Goal: Transaction & Acquisition: Book appointment/travel/reservation

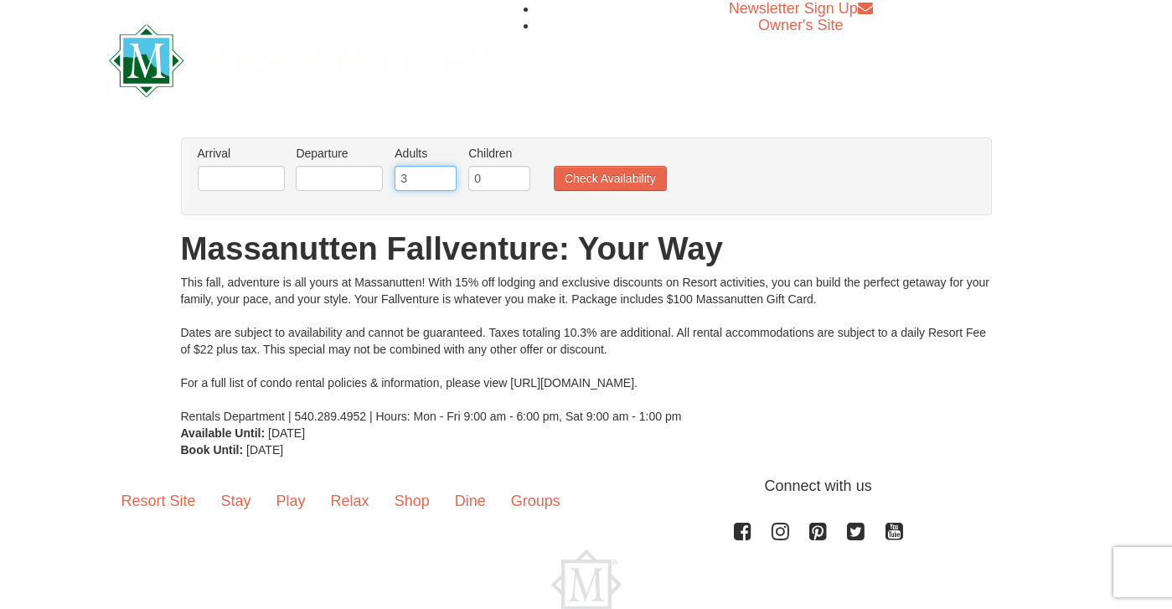
click at [445, 175] on input "3" at bounding box center [425, 178] width 62 height 25
type input "4"
click at [445, 175] on input "4" at bounding box center [425, 178] width 62 height 25
click at [262, 182] on input "text" at bounding box center [241, 178] width 87 height 25
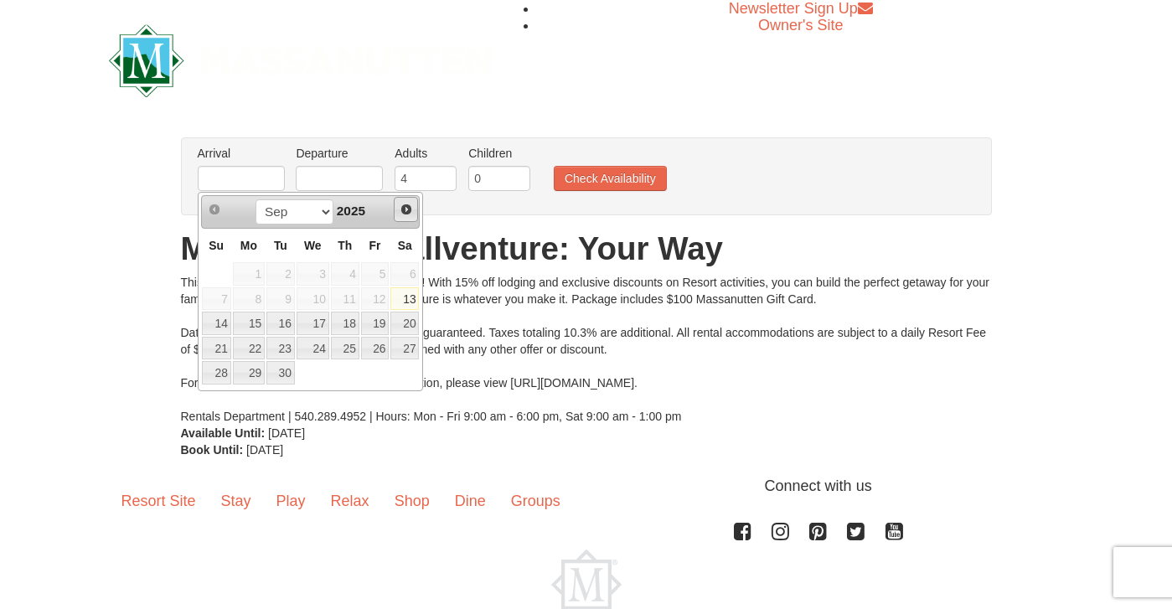
click at [408, 207] on span "Next" at bounding box center [405, 209] width 13 height 13
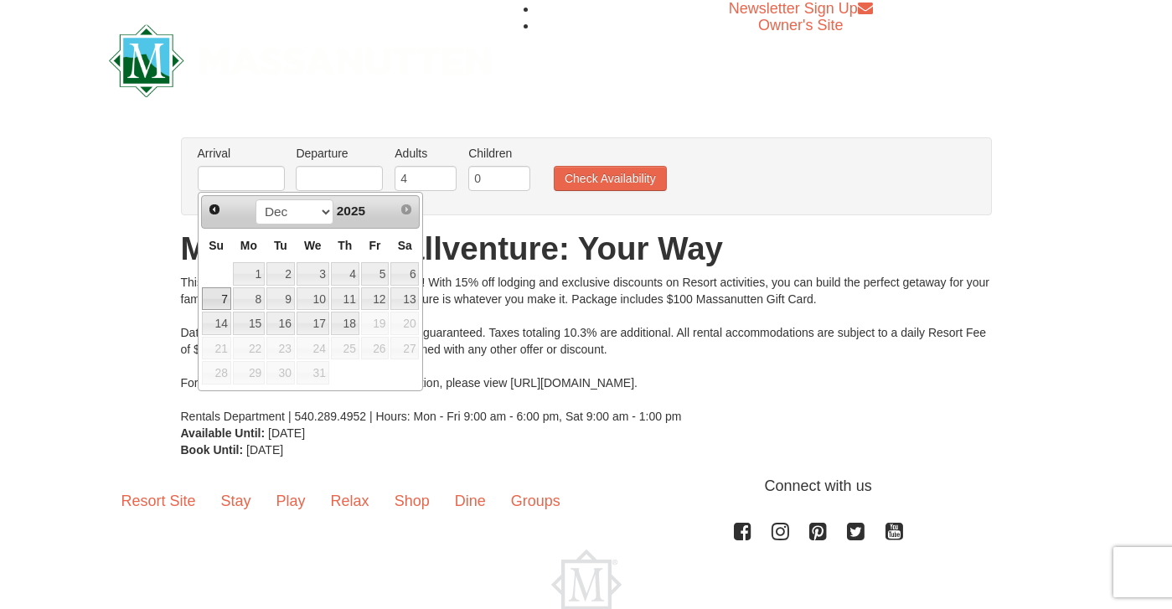
click at [223, 294] on link "7" at bounding box center [216, 298] width 29 height 23
type input "[DATE]"
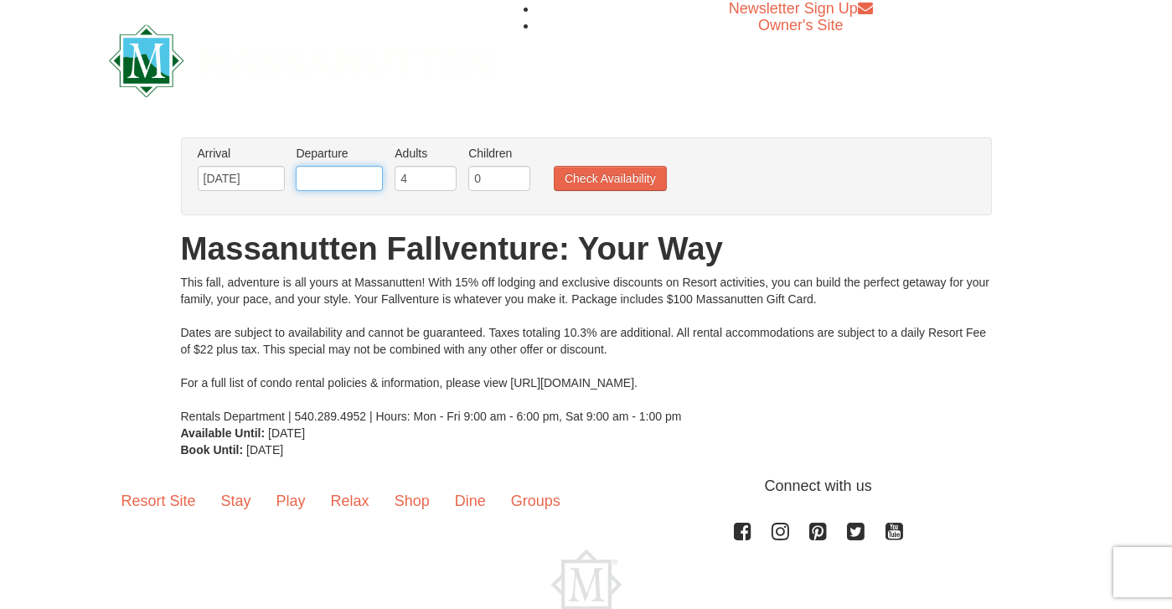
click at [373, 183] on input "text" at bounding box center [339, 178] width 87 height 25
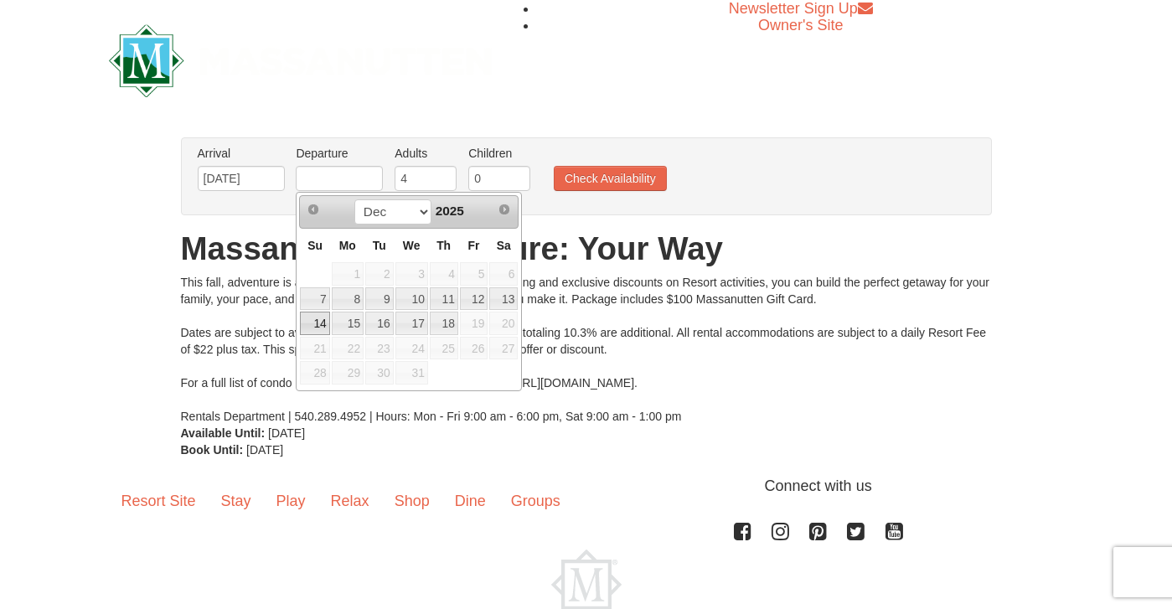
click at [314, 329] on link "14" at bounding box center [314, 323] width 29 height 23
type input "[DATE]"
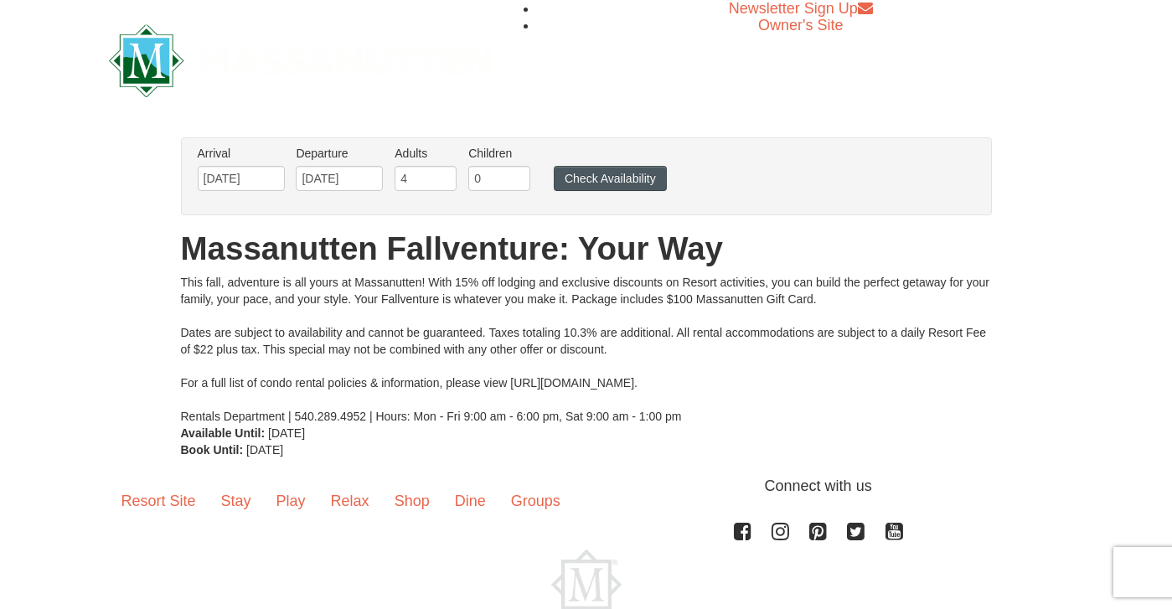
click at [603, 178] on button "Check Availability" at bounding box center [610, 178] width 113 height 25
